Goal: Transaction & Acquisition: Purchase product/service

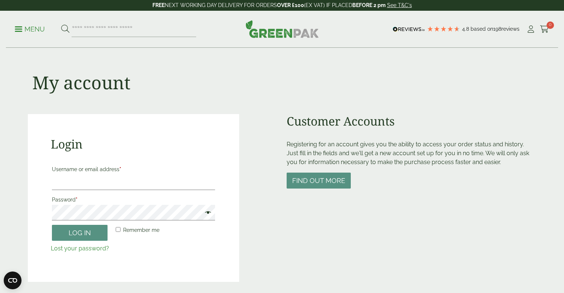
click at [133, 164] on label "Username or email address *" at bounding box center [133, 169] width 163 height 10
click at [133, 175] on input "Username or email address *" at bounding box center [133, 183] width 163 height 16
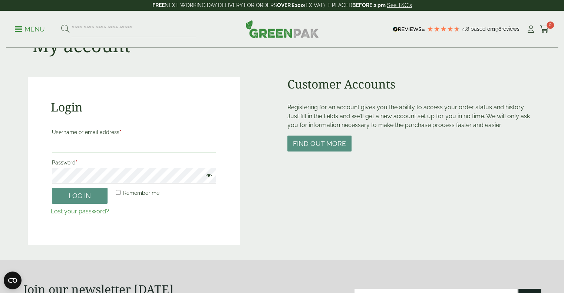
click at [106, 148] on input "Username or email address *" at bounding box center [134, 146] width 164 height 16
type input "**********"
click at [209, 175] on span at bounding box center [207, 176] width 10 height 9
click at [80, 198] on button "Log in" at bounding box center [80, 196] width 56 height 16
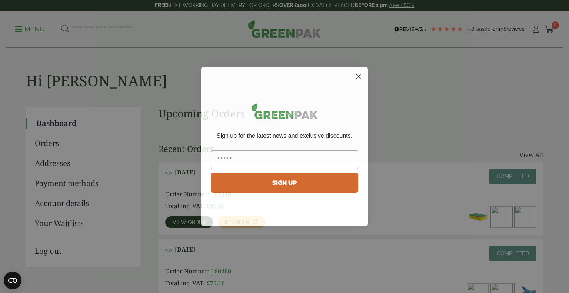
click at [360, 78] on circle "Close dialog" at bounding box center [359, 76] width 12 height 12
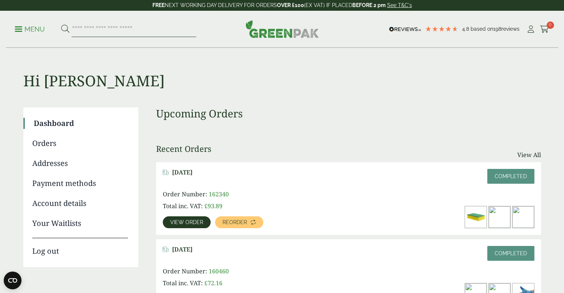
click at [116, 30] on input "search" at bounding box center [134, 29] width 125 height 16
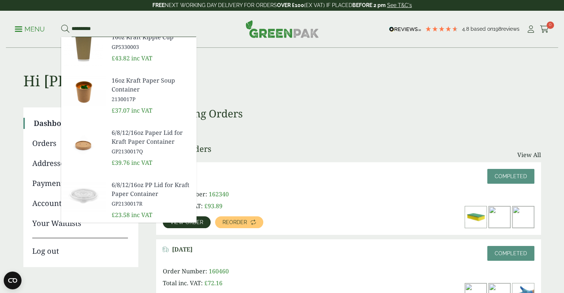
scroll to position [37, 0]
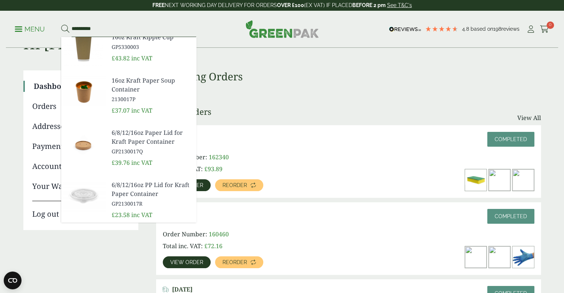
type input "**********"
click at [139, 82] on span "16oz Kraft Paper Soup Container" at bounding box center [151, 85] width 79 height 18
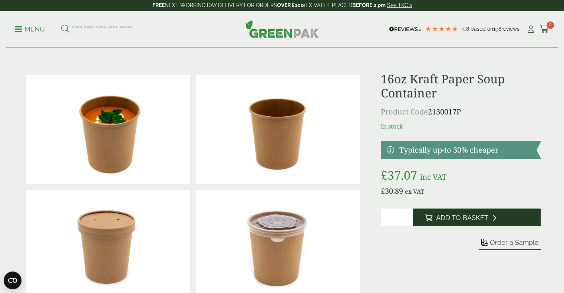
click at [467, 222] on button "Add to Basket" at bounding box center [477, 218] width 128 height 18
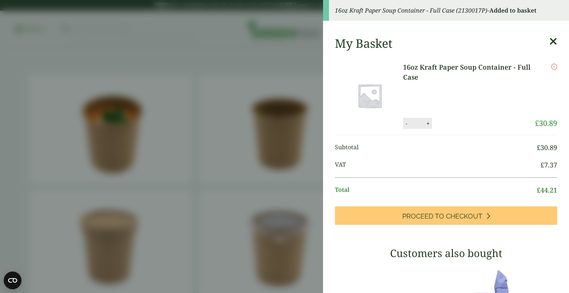
click at [550, 46] on icon at bounding box center [554, 41] width 8 height 10
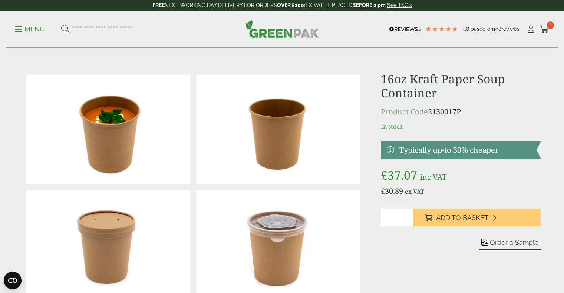
click at [148, 28] on input "search" at bounding box center [134, 29] width 125 height 16
type input "****"
click at [61, 24] on button at bounding box center [65, 29] width 8 height 10
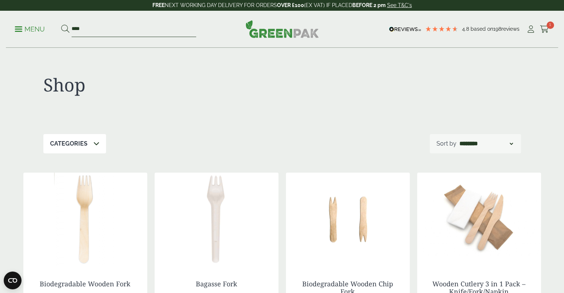
click at [107, 30] on input "****" at bounding box center [134, 29] width 125 height 16
drag, startPoint x: 75, startPoint y: 29, endPoint x: 6, endPoint y: 32, distance: 68.6
click at [47, 33] on ul "Menu ****" at bounding box center [105, 29] width 181 height 16
click at [27, 33] on p "Menu" at bounding box center [30, 29] width 30 height 9
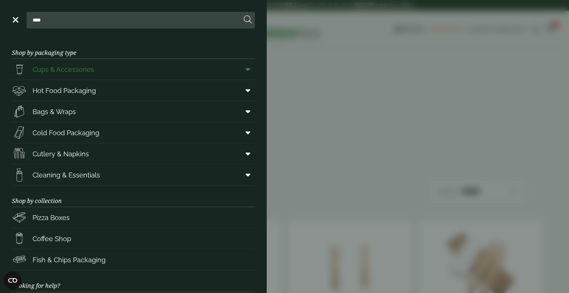
click at [75, 75] on span "Cups & Accessories" at bounding box center [53, 69] width 82 height 15
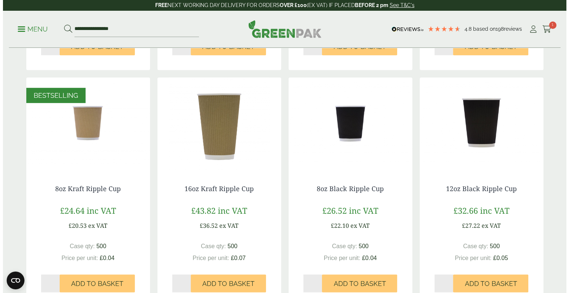
scroll to position [334, 0]
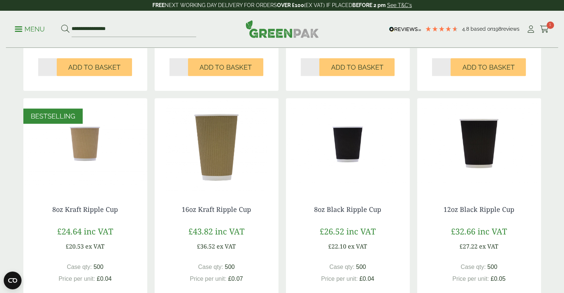
click at [21, 30] on p "Menu" at bounding box center [30, 29] width 30 height 9
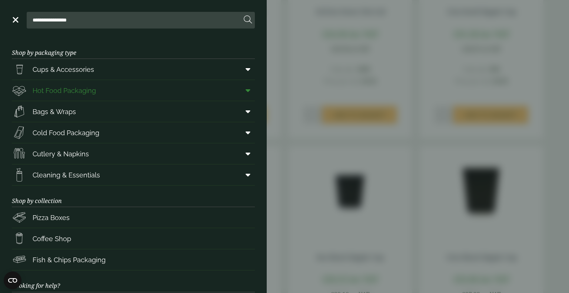
click at [86, 91] on span "Hot Food Packaging" at bounding box center [64, 91] width 63 height 10
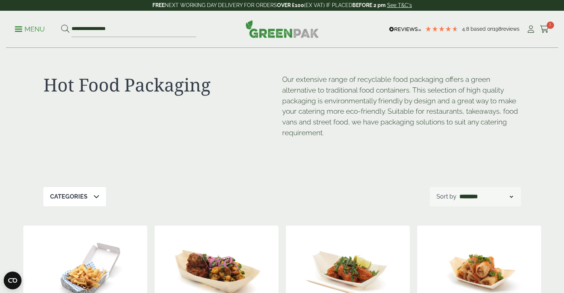
click at [21, 30] on p "Menu" at bounding box center [30, 29] width 30 height 9
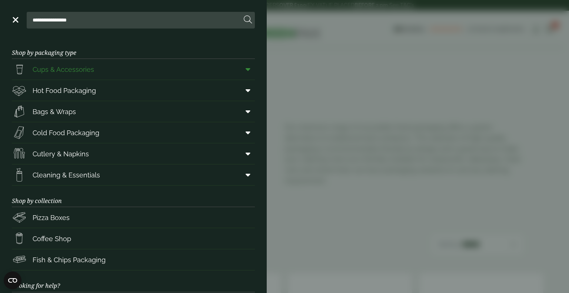
click at [246, 73] on icon at bounding box center [248, 69] width 5 height 7
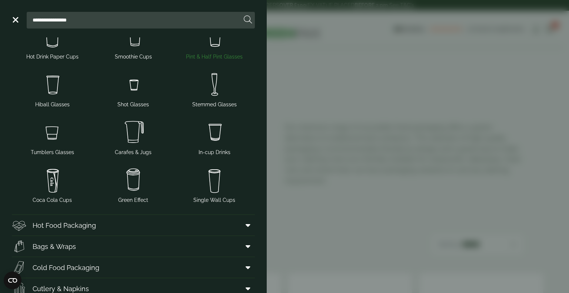
scroll to position [74, 0]
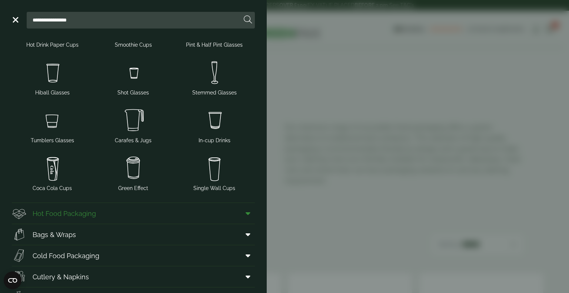
click at [246, 210] on icon at bounding box center [248, 213] width 5 height 7
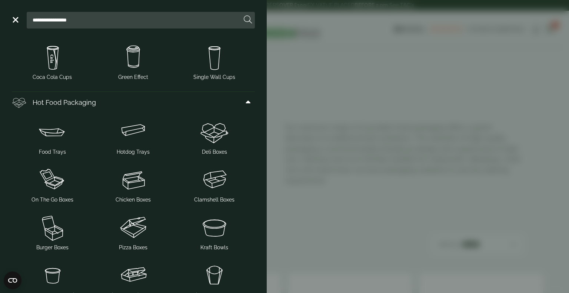
scroll to position [259, 0]
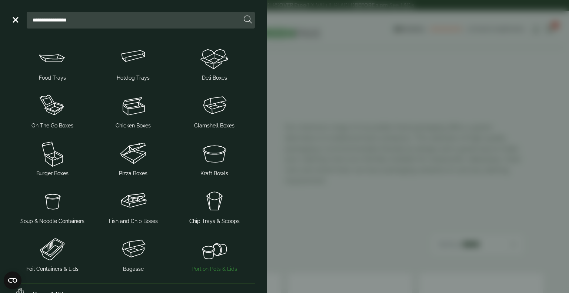
click at [218, 247] on img at bounding box center [214, 249] width 75 height 30
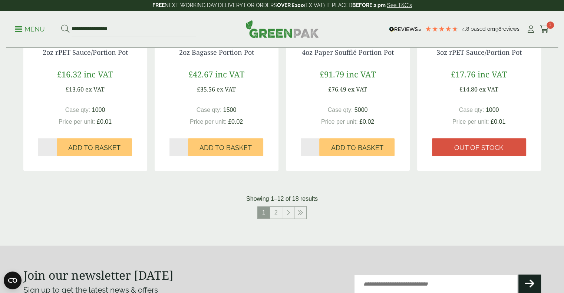
scroll to position [735, 0]
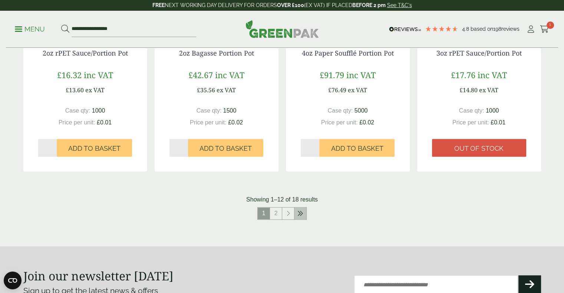
click at [298, 213] on icon at bounding box center [300, 214] width 6 height 6
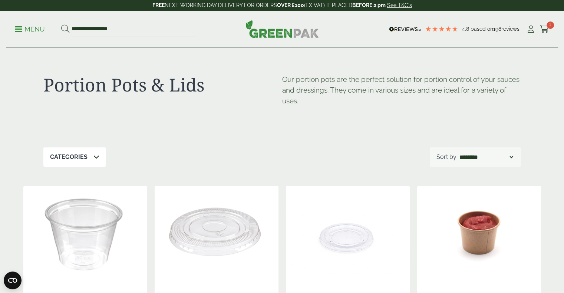
click at [18, 27] on link "Menu" at bounding box center [30, 28] width 30 height 7
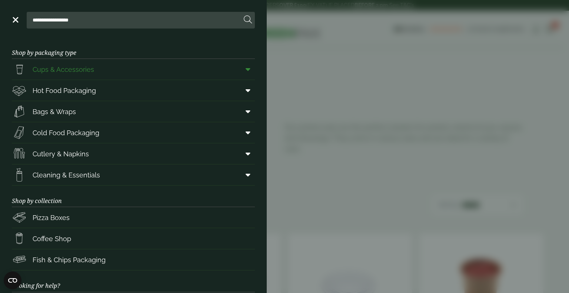
click at [246, 68] on icon at bounding box center [248, 69] width 5 height 7
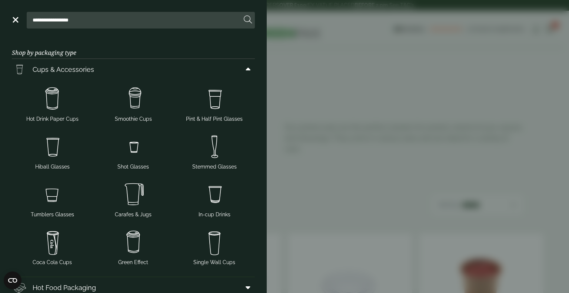
scroll to position [74, 0]
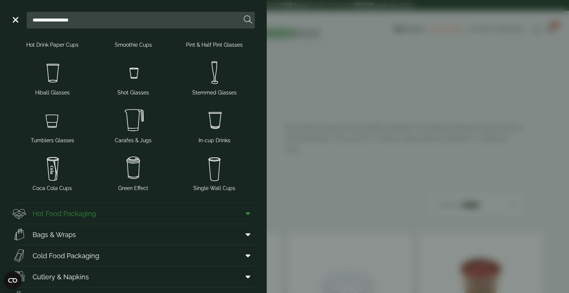
click at [244, 213] on span at bounding box center [246, 213] width 17 height 14
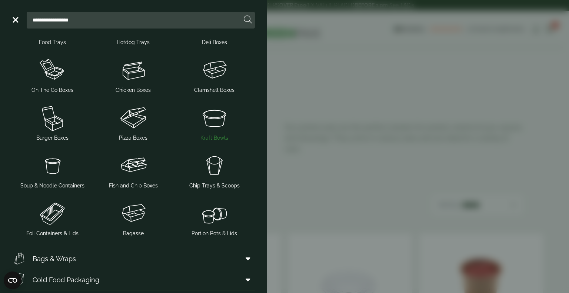
scroll to position [297, 0]
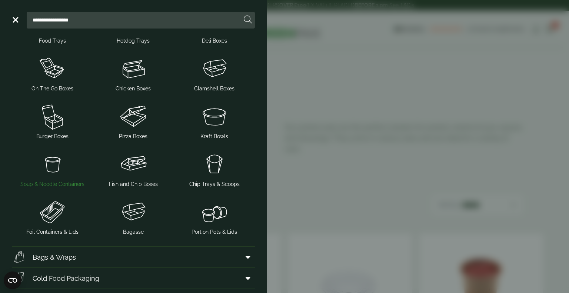
click at [47, 171] on img at bounding box center [52, 164] width 75 height 30
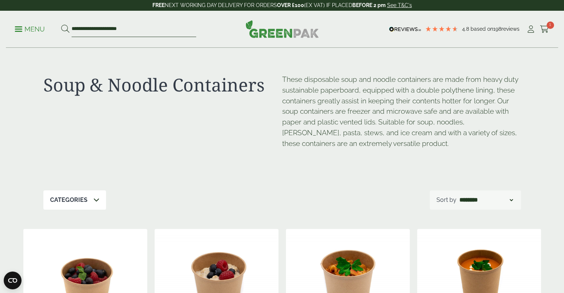
drag, startPoint x: 146, startPoint y: 34, endPoint x: 18, endPoint y: 46, distance: 128.8
click at [18, 46] on div "**********" at bounding box center [282, 29] width 552 height 37
type input "**********"
click at [61, 24] on button at bounding box center [65, 29] width 8 height 10
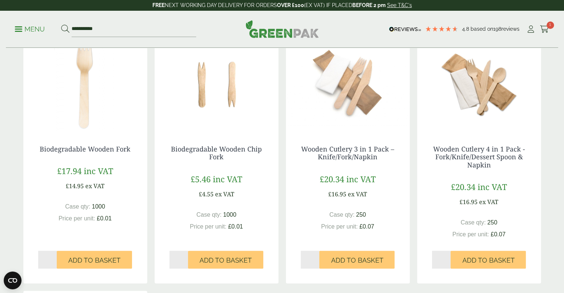
scroll to position [148, 0]
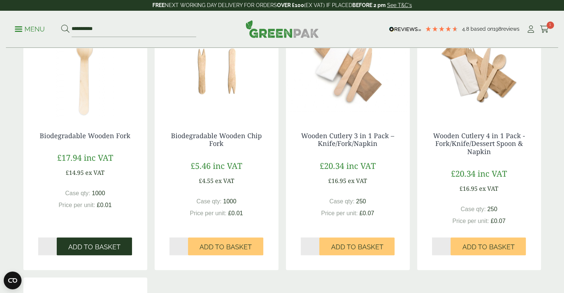
click at [111, 249] on span "Add to Basket" at bounding box center [94, 247] width 52 height 8
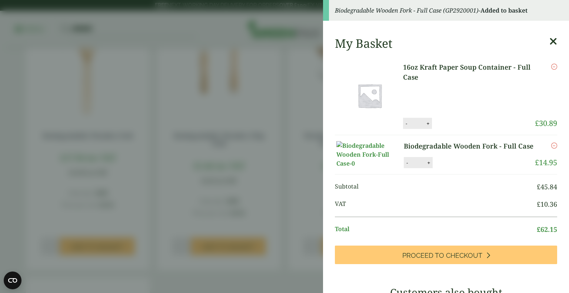
click at [550, 40] on icon at bounding box center [554, 41] width 8 height 10
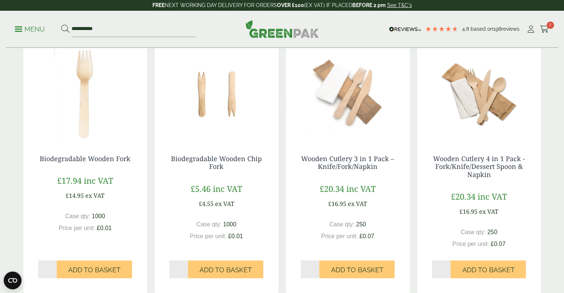
scroll to position [0, 0]
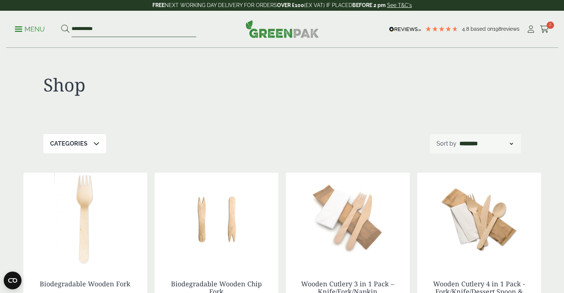
click at [133, 32] on input "**********" at bounding box center [134, 29] width 125 height 16
drag, startPoint x: 116, startPoint y: 29, endPoint x: 70, endPoint y: 24, distance: 46.2
click at [70, 24] on form "**********" at bounding box center [128, 29] width 135 height 16
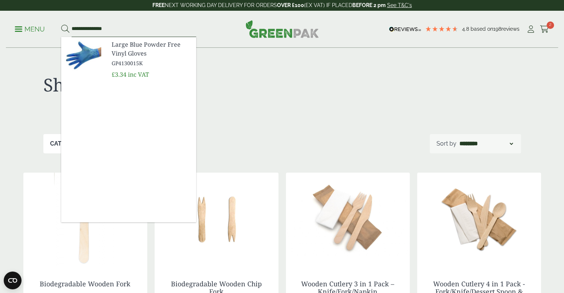
type input "**********"
click at [126, 49] on span "Large Blue Powder Free Vinyl Gloves" at bounding box center [151, 49] width 79 height 18
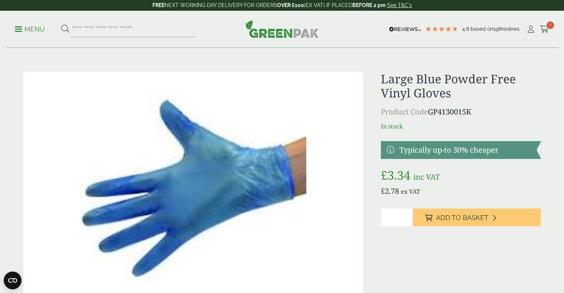
click at [397, 218] on input "*" at bounding box center [397, 218] width 32 height 18
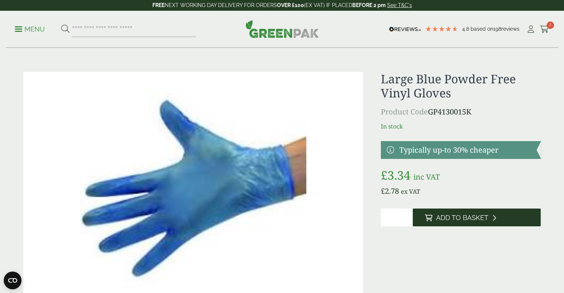
type input "*"
click at [464, 220] on span "Add to Basket" at bounding box center [462, 218] width 52 height 8
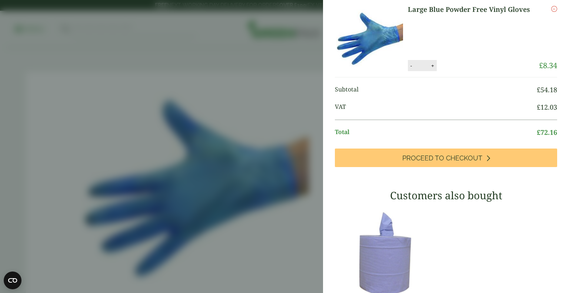
scroll to position [184, 0]
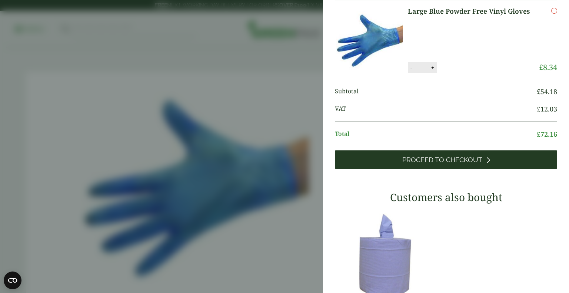
click at [453, 164] on span "Proceed to Checkout" at bounding box center [443, 160] width 80 height 8
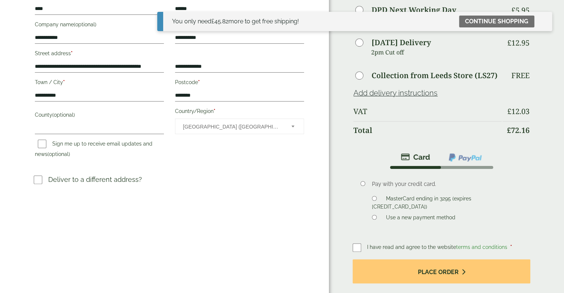
scroll to position [167, 0]
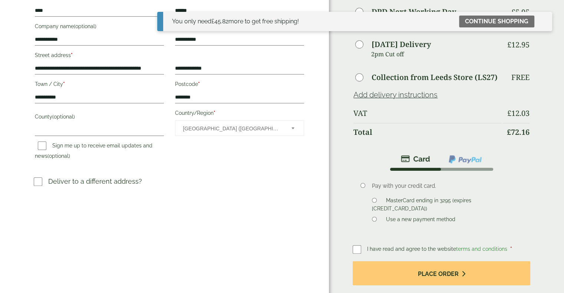
click at [378, 248] on span "I have read and agree to the website terms and conditions" at bounding box center [438, 249] width 142 height 6
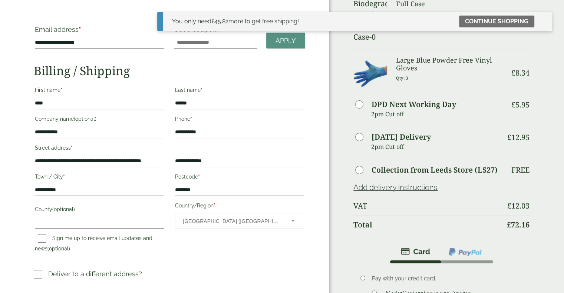
scroll to position [0, 0]
